Goal: Transaction & Acquisition: Purchase product/service

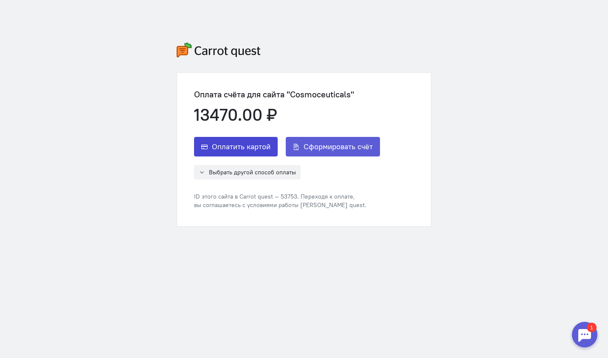
click at [251, 144] on span "Оплатить картой" at bounding box center [241, 146] width 59 height 10
